Goal: Task Accomplishment & Management: Use online tool/utility

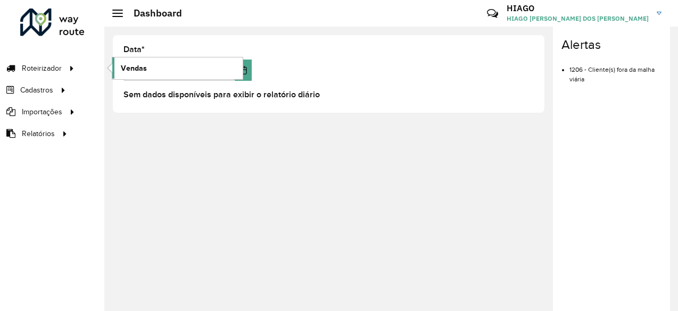
click at [126, 69] on span "Vendas" at bounding box center [134, 68] width 26 height 11
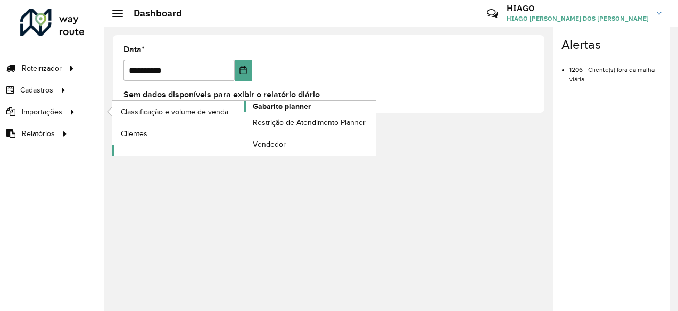
click at [294, 109] on span "Gabarito planner" at bounding box center [282, 106] width 58 height 11
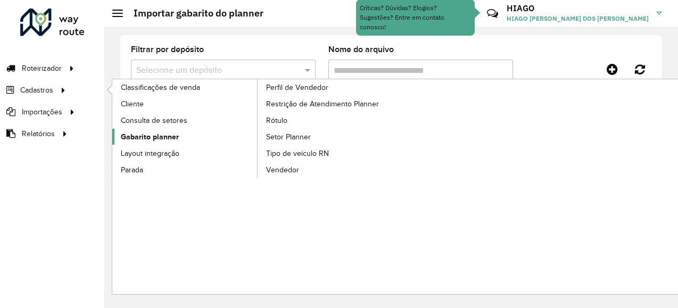
click at [166, 140] on span "Gabarito planner" at bounding box center [150, 136] width 58 height 11
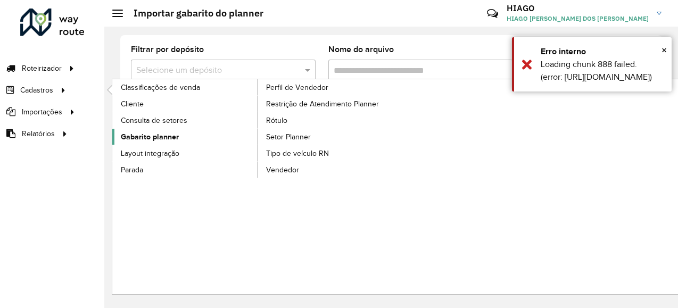
click at [168, 135] on span "Gabarito planner" at bounding box center [150, 136] width 58 height 11
click at [169, 138] on span "Gabarito planner" at bounding box center [150, 136] width 58 height 11
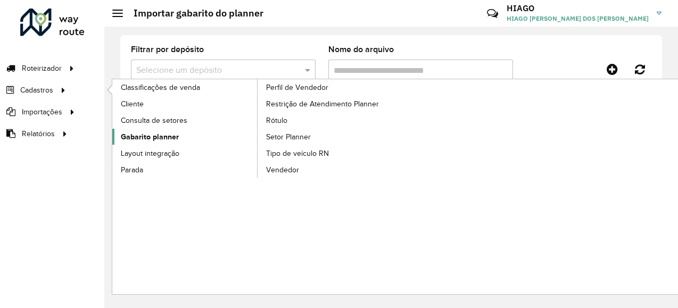
click at [166, 132] on span "Gabarito planner" at bounding box center [150, 136] width 58 height 11
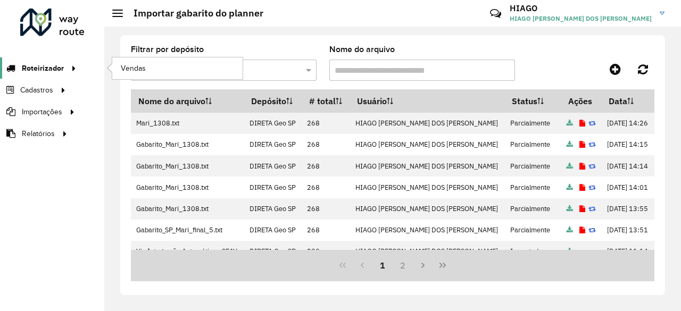
click at [51, 63] on span "Roteirizador" at bounding box center [43, 68] width 42 height 11
click at [179, 71] on link "Vendas" at bounding box center [177, 67] width 130 height 21
